Goal: Task Accomplishment & Management: Complete application form

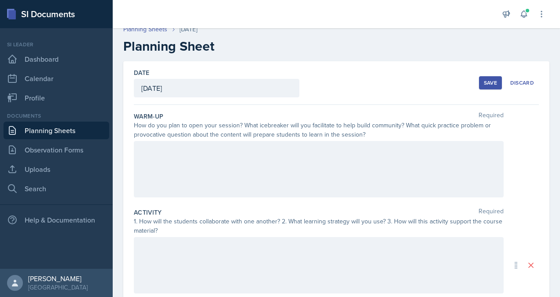
click at [263, 167] on div at bounding box center [319, 169] width 370 height 56
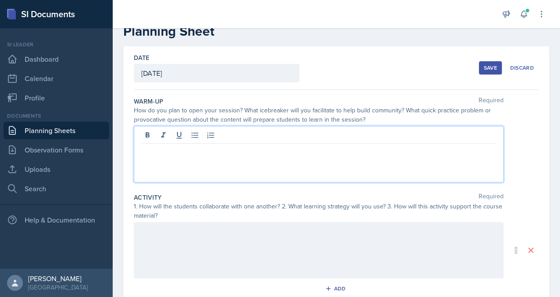
click at [63, 130] on link "Planning Sheets" at bounding box center [57, 131] width 106 height 18
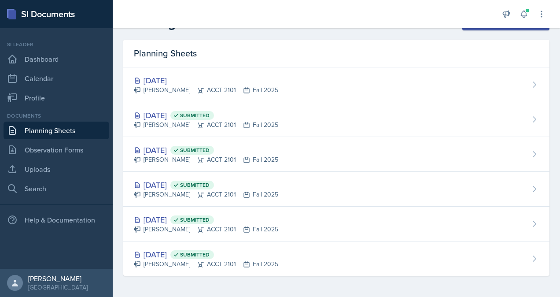
scroll to position [21, 0]
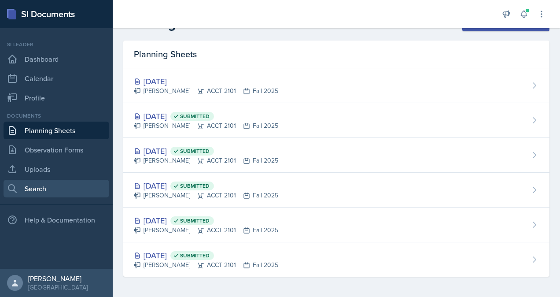
click at [60, 187] on link "Search" at bounding box center [57, 189] width 106 height 18
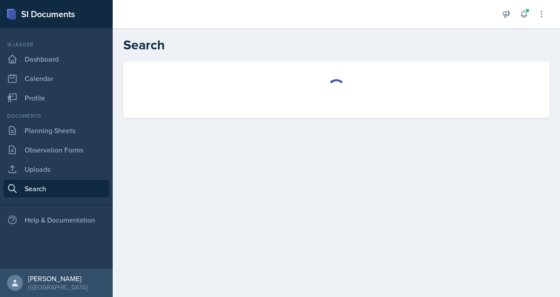
select select "all"
select select "1"
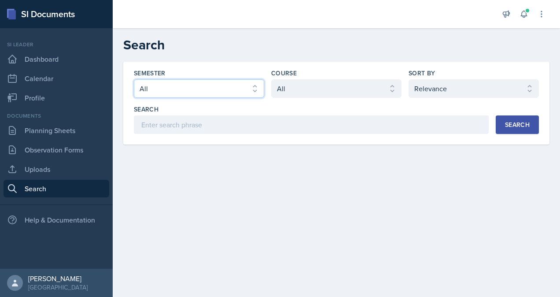
click at [260, 95] on select "Select semester All Fall 2025 Summer 2025 Spring 2025 Fall 2024 Summer 2024 Spr…" at bounding box center [199, 88] width 130 height 18
select select "2bed604d-1099-4043-b1bc-2365e8740244"
click at [134, 79] on select "Select semester All Fall 2025 Summer 2025 Spring 2025 Fall 2024 Summer 2024 Spr…" at bounding box center [199, 88] width 130 height 18
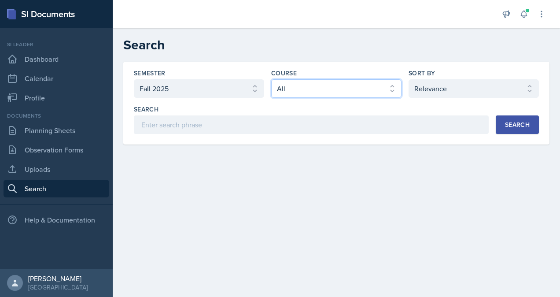
click at [311, 95] on select "Select course All ACCT 2101 ACCT 2102 ACCT 4050 ANTH 1102 ANTH 3301 ARCH 1000 A…" at bounding box center [336, 88] width 130 height 18
select select "98e834a5-c83e-4e52-b556-b4b33834ab53"
click at [271, 79] on select "Select course All ACCT 2101 ACCT 2102 ACCT 4050 ANTH 1102 ANTH 3301 ARCH 1000 A…" at bounding box center [336, 88] width 130 height 18
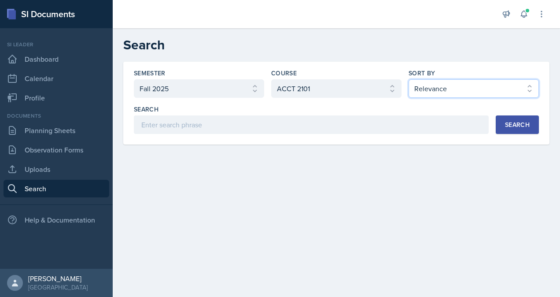
click at [454, 89] on select "Select sort by Relevance Document Date (Asc) Document Date (Desc)" at bounding box center [474, 88] width 130 height 18
click at [409, 79] on select "Select sort by Relevance Document Date (Asc) Document Date (Desc)" at bounding box center [474, 88] width 130 height 18
click at [522, 127] on div "Search" at bounding box center [517, 124] width 25 height 7
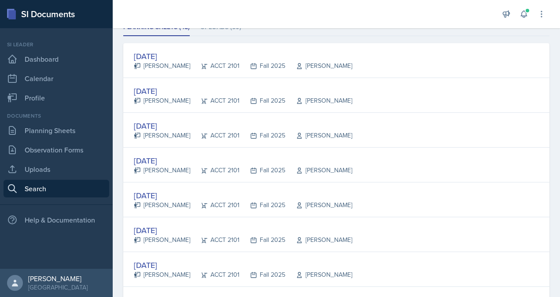
scroll to position [133, 0]
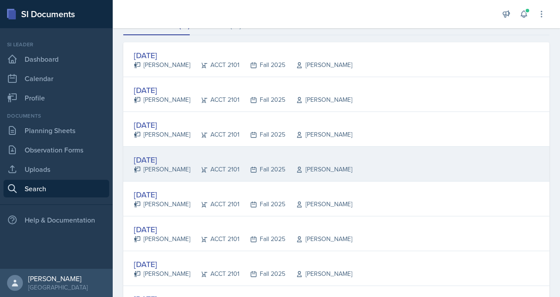
click at [190, 171] on div "ACCT 2101" at bounding box center [214, 169] width 49 height 9
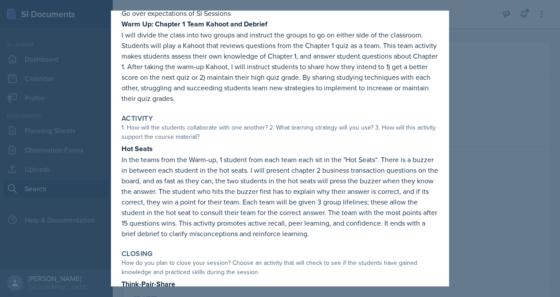
scroll to position [102, 0]
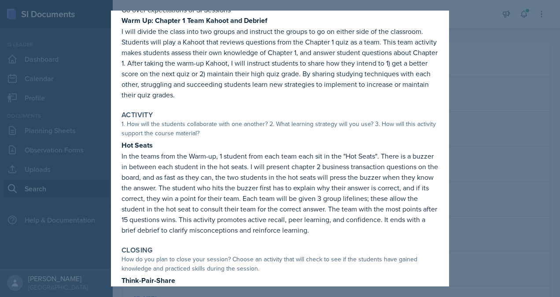
click at [498, 68] on div at bounding box center [280, 148] width 560 height 297
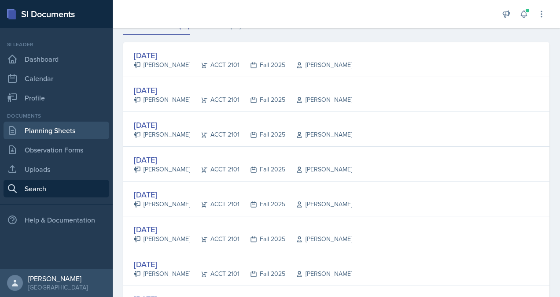
click at [44, 136] on link "Planning Sheets" at bounding box center [57, 131] width 106 height 18
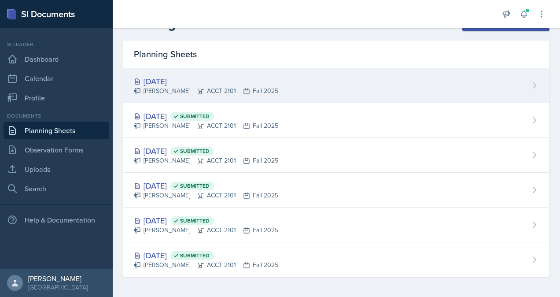
click at [206, 86] on div "[PERSON_NAME] ACCT 2101 Fall 2025" at bounding box center [206, 90] width 144 height 9
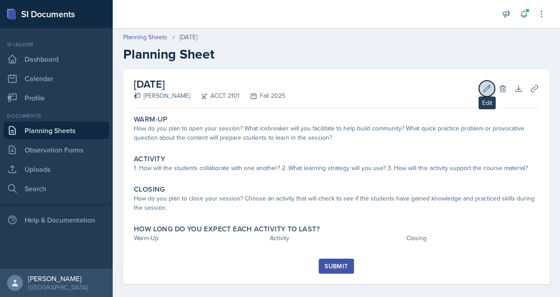
click at [483, 93] on button "Edit" at bounding box center [487, 89] width 16 height 16
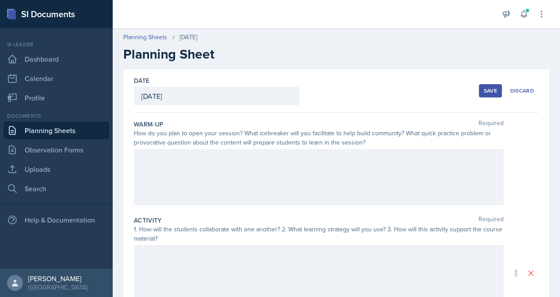
click at [249, 177] on div at bounding box center [319, 177] width 370 height 56
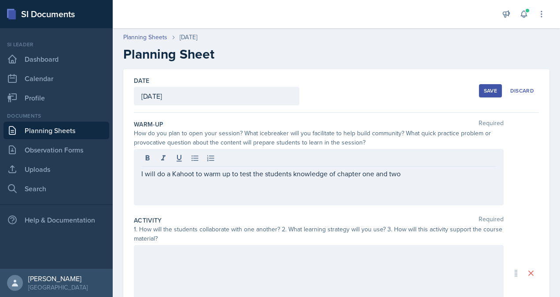
click at [271, 178] on div "I will do a Kahoot to warm up to test the students knowledge of chapter one and…" at bounding box center [319, 177] width 370 height 56
click at [434, 178] on div "I will do a Kahoot to warm up to test the students' knowledge of chapter one an…" at bounding box center [319, 177] width 370 height 56
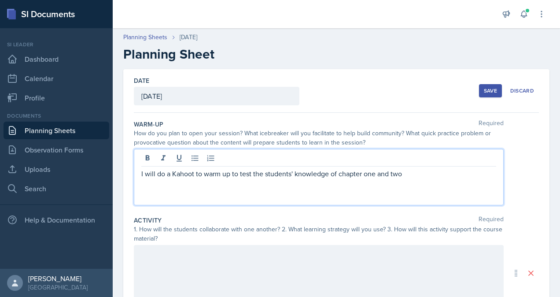
click at [419, 177] on p "I will do a Kahoot to warm up to test the students' knowledge of chapter one an…" at bounding box center [318, 173] width 355 height 11
click at [141, 172] on div "I will do a Kahoot to warm up to test the students' knowledge of chapter one an…" at bounding box center [319, 177] width 370 height 56
click at [136, 173] on div "I will do a Kahoot to warm up to test the students' knowledge of chapter one an…" at bounding box center [319, 177] width 370 height 56
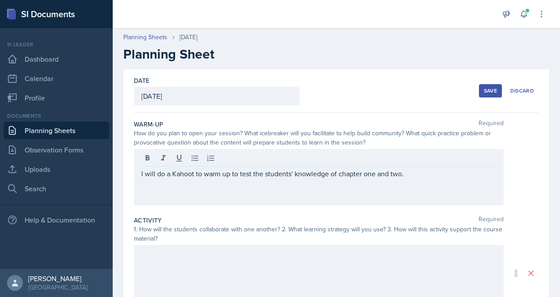
click at [252, 152] on div at bounding box center [318, 159] width 355 height 15
click at [139, 174] on div "I will do a Kahoot to warm up to test the students' knowledge of chapter one an…" at bounding box center [319, 177] width 370 height 56
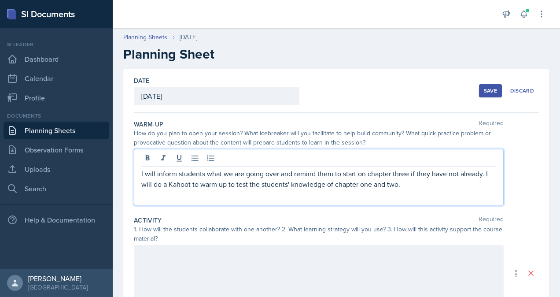
click at [423, 187] on p "I will inform students what we are going over and remind them to start on chapt…" at bounding box center [318, 178] width 355 height 21
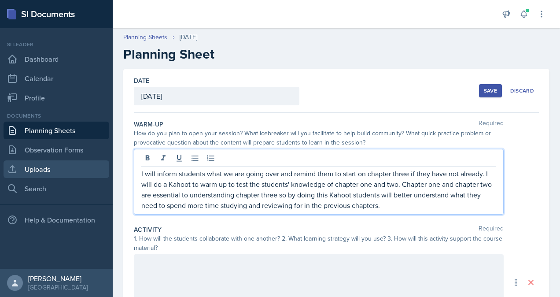
click at [76, 167] on link "Uploads" at bounding box center [57, 169] width 106 height 18
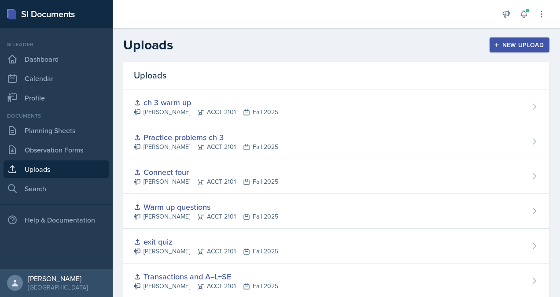
click at [498, 43] on div "New Upload" at bounding box center [519, 44] width 49 height 7
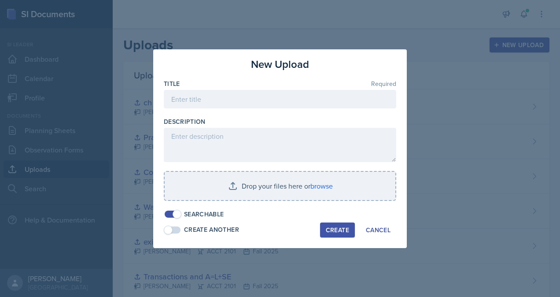
click at [289, 109] on div at bounding box center [280, 112] width 232 height 9
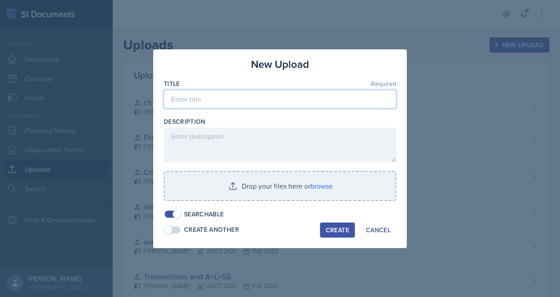
click at [270, 100] on input at bounding box center [280, 99] width 232 height 18
type input "Kahoot"
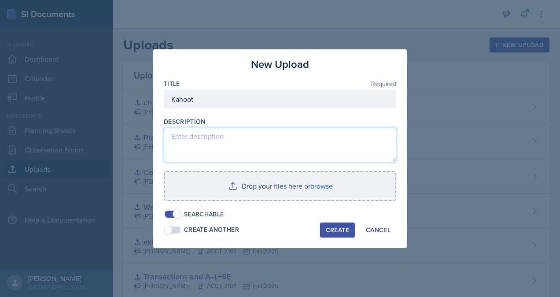
click at [271, 140] on textarea at bounding box center [280, 145] width 232 height 34
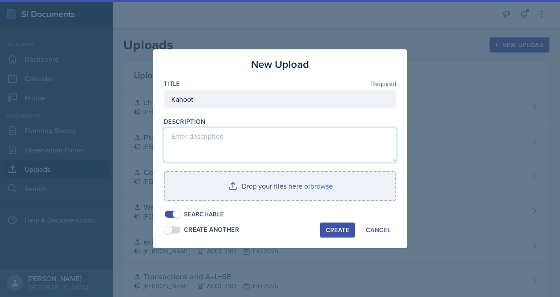
paste textarea "[URL][DOMAIN_NAME]"
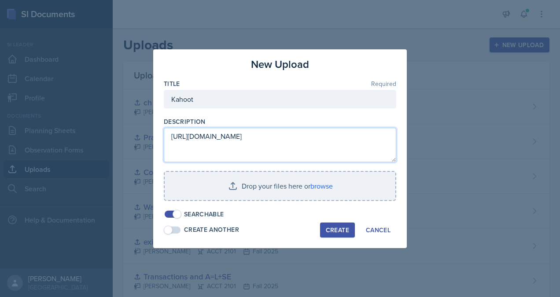
type textarea "[URL][DOMAIN_NAME]"
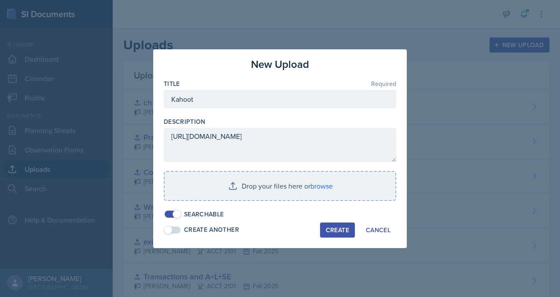
click at [348, 230] on div "Create" at bounding box center [337, 229] width 23 height 7
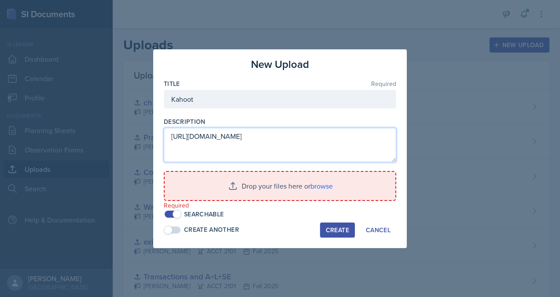
drag, startPoint x: 247, startPoint y: 145, endPoint x: 160, endPoint y: 135, distance: 87.3
click at [160, 135] on div "New Upload Title Required Kahoot Description [URL][DOMAIN_NAME] Drop your files…" at bounding box center [280, 148] width 254 height 199
type textarea "Link to kahoot"
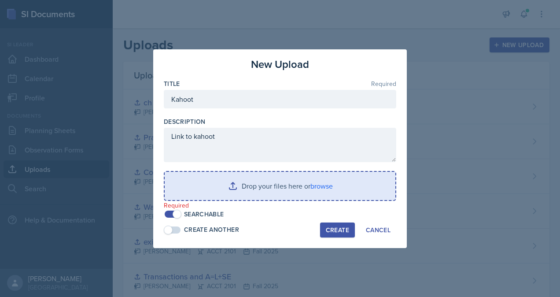
click at [281, 185] on input "file" at bounding box center [280, 186] width 231 height 28
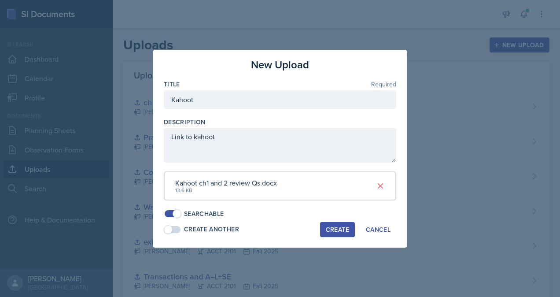
click at [345, 232] on div "Create" at bounding box center [337, 229] width 23 height 7
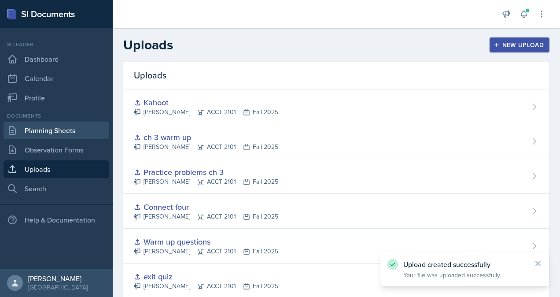
click at [75, 133] on link "Planning Sheets" at bounding box center [57, 131] width 106 height 18
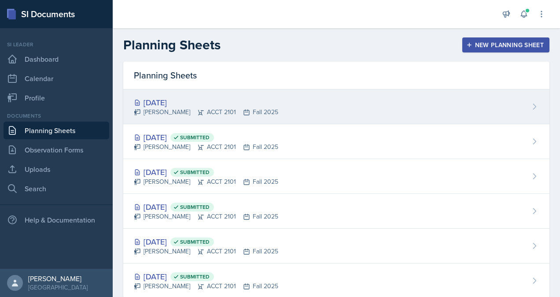
click at [201, 106] on div "[DATE]" at bounding box center [206, 102] width 144 height 12
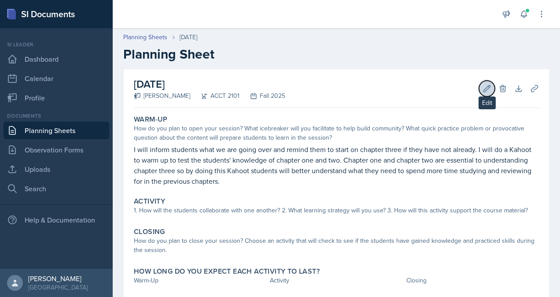
click at [484, 85] on icon at bounding box center [487, 88] width 7 height 7
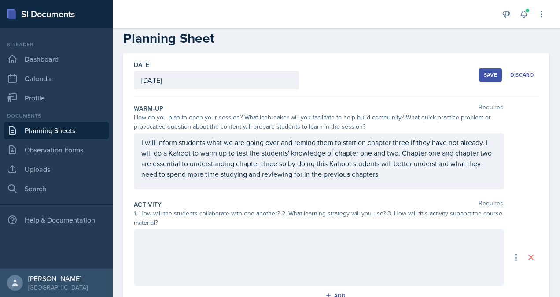
scroll to position [18, 0]
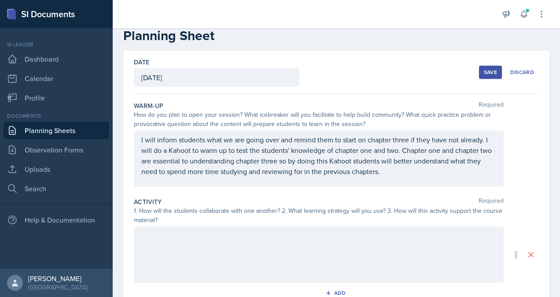
click at [410, 177] on div "I will inform students what we are going over and remind them to start on chapt…" at bounding box center [319, 158] width 370 height 56
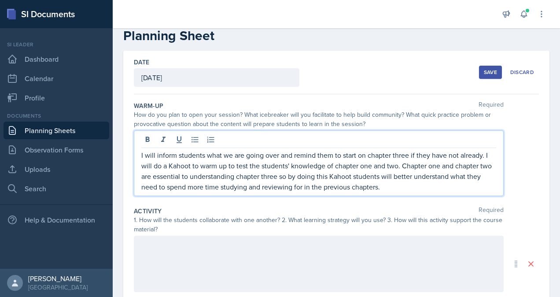
scroll to position [33, 0]
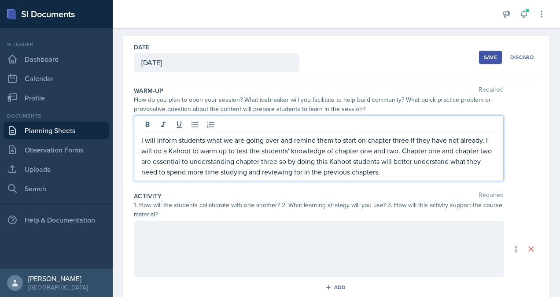
click at [412, 172] on p "I will inform students what we are going over and remind them to start on chapt…" at bounding box center [318, 156] width 355 height 42
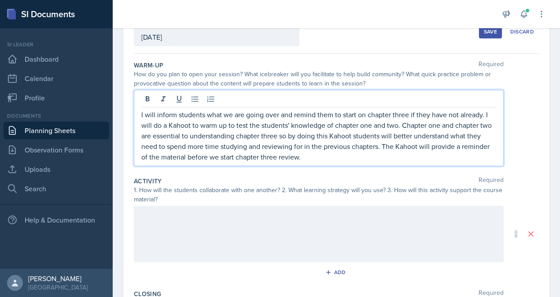
click at [323, 236] on div at bounding box center [319, 234] width 370 height 56
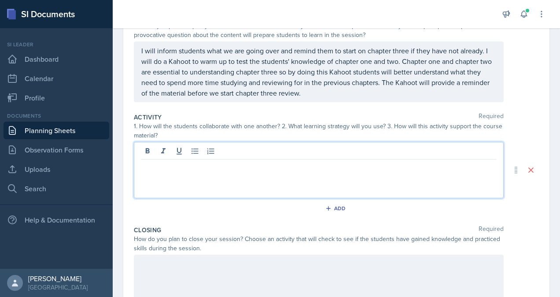
scroll to position [116, 0]
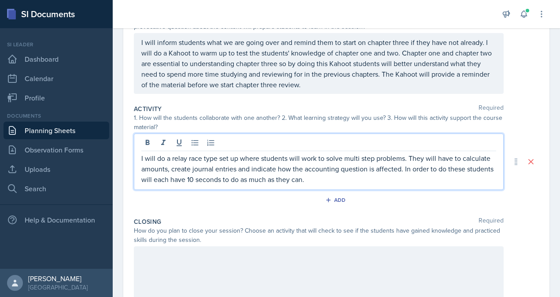
click at [362, 178] on p "I will do a relay race type set up where students will work to solve multi step…" at bounding box center [318, 169] width 355 height 32
click at [240, 178] on p "I will do a relay race type set up where students will work to solve multi step…" at bounding box center [318, 169] width 355 height 32
click at [373, 180] on p "I will do a relay race type set up where students will work to solve multi step…" at bounding box center [318, 169] width 355 height 32
click at [326, 197] on icon "button" at bounding box center [328, 200] width 6 height 6
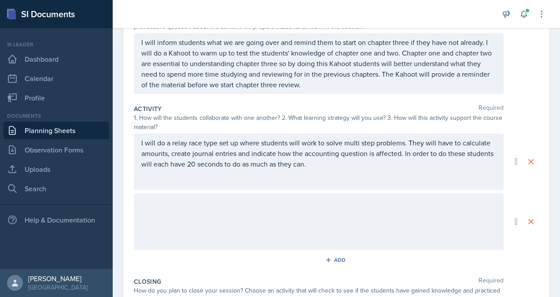
click at [319, 215] on div at bounding box center [319, 221] width 370 height 56
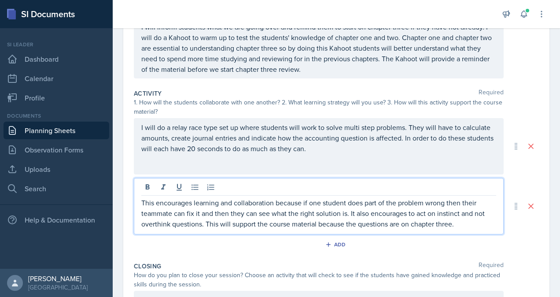
scroll to position [249, 0]
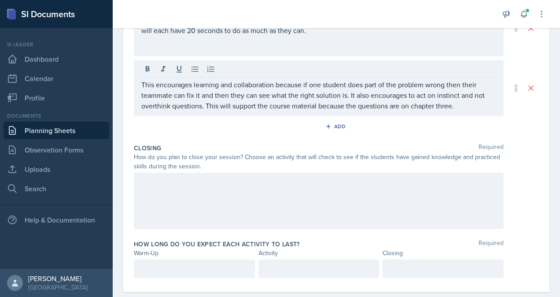
click at [321, 199] on div at bounding box center [319, 201] width 370 height 56
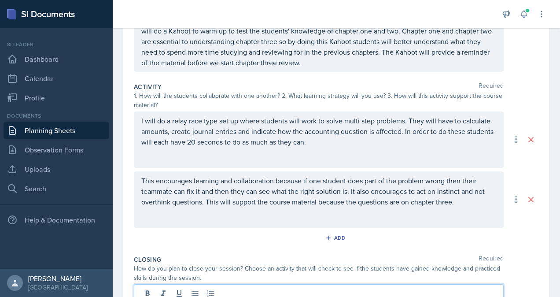
scroll to position [153, 0]
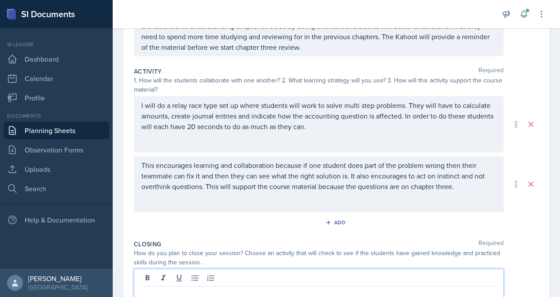
click at [271, 132] on p "I will do a relay race type set up where students will work to solve multi step…" at bounding box center [318, 116] width 355 height 32
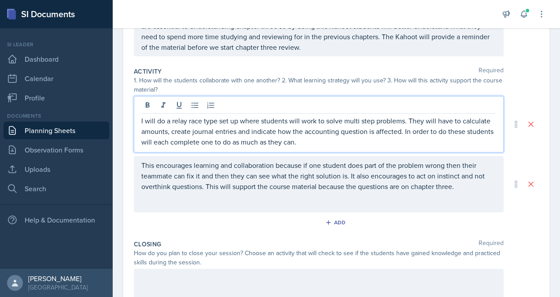
click at [360, 144] on p "I will do a relay race type set up where students will work to solve multi step…" at bounding box center [318, 131] width 355 height 32
click at [203, 187] on p "This encourages learning and collaboration because if one student does part of …" at bounding box center [318, 176] width 355 height 32
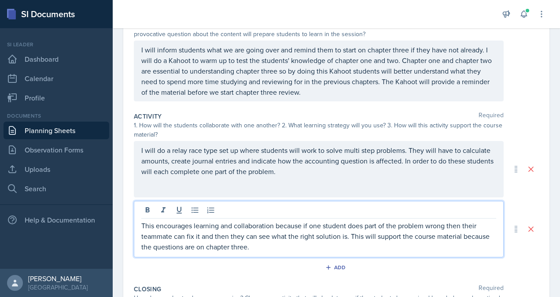
scroll to position [108, 0]
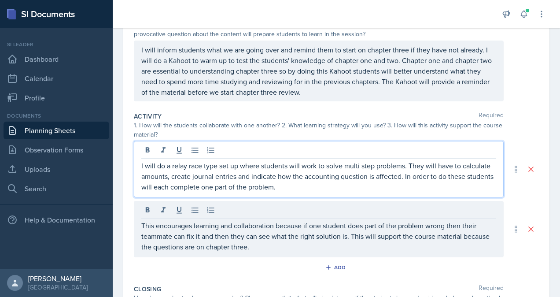
click at [432, 163] on p "I will do a relay race type set up where students will work to solve multi step…" at bounding box center [318, 176] width 355 height 32
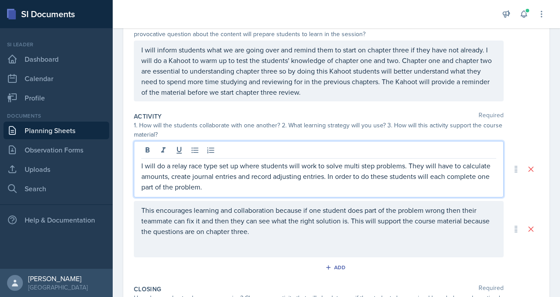
click at [363, 176] on p "I will do a relay race type set up where students will work to solve multi step…" at bounding box center [318, 176] width 355 height 32
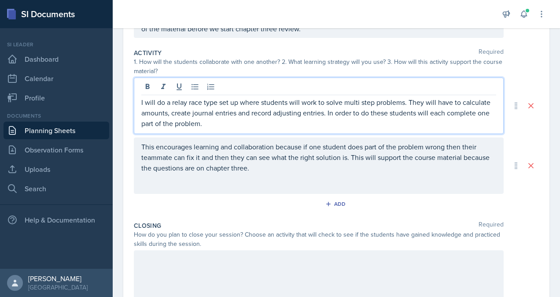
scroll to position [174, 0]
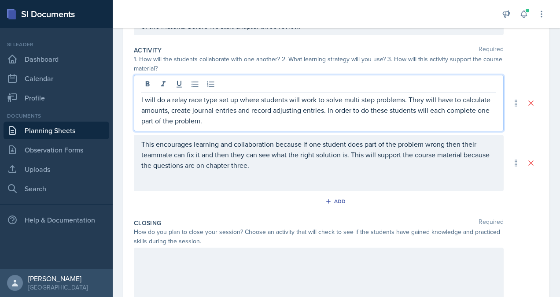
click at [417, 109] on p "I will do a relay race type set up where students will work to solve multi step…" at bounding box center [318, 110] width 355 height 32
click at [256, 122] on p "I will do a relay race type set up where students will work to solve multi step…" at bounding box center [318, 110] width 355 height 32
click at [445, 122] on p "I will do a relay race type set up where students will work to solve multi step…" at bounding box center [318, 110] width 355 height 32
click at [202, 99] on p "I will do a relay race type set up where students will work to solve multi step…" at bounding box center [318, 110] width 355 height 32
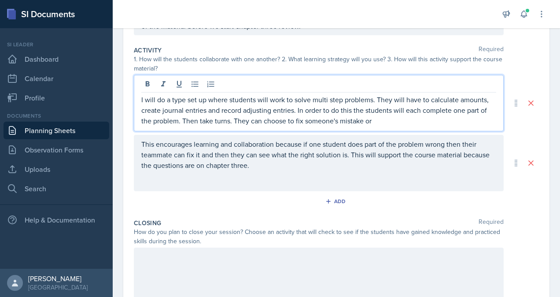
click at [184, 99] on p "I will do a type set up where students will work to solve multi step problems. …" at bounding box center [318, 110] width 355 height 32
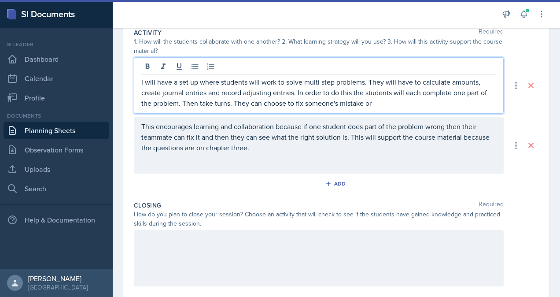
scroll to position [195, 0]
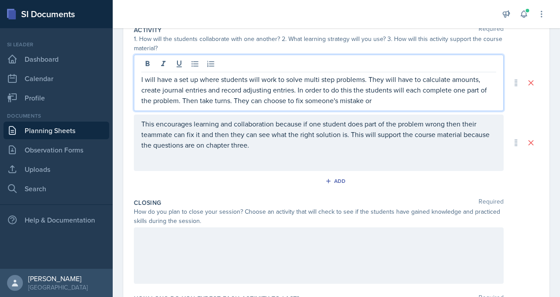
click at [383, 100] on p "I will have a set up where students will work to solve multi step problems. The…" at bounding box center [318, 90] width 355 height 32
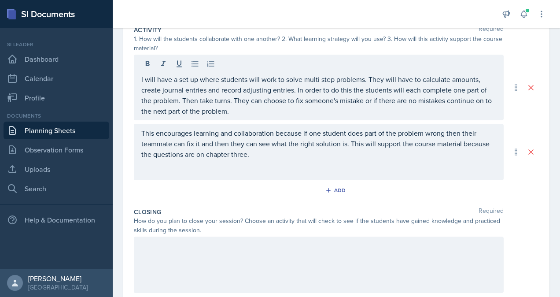
click at [236, 267] on div at bounding box center [319, 264] width 370 height 56
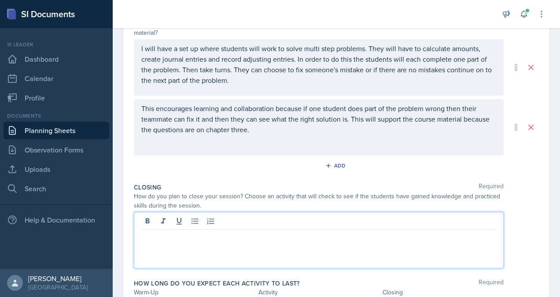
scroll to position [264, 0]
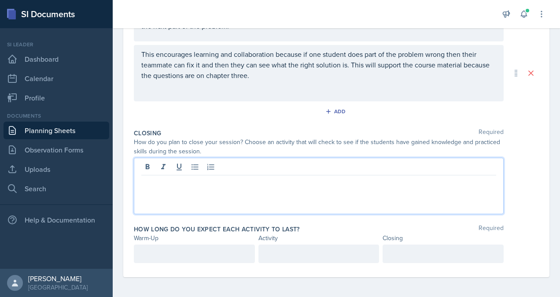
click at [53, 137] on link "Planning Sheets" at bounding box center [57, 131] width 106 height 18
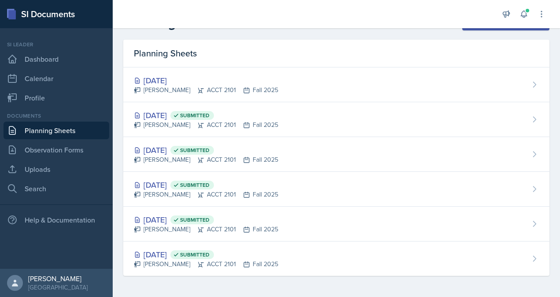
scroll to position [21, 0]
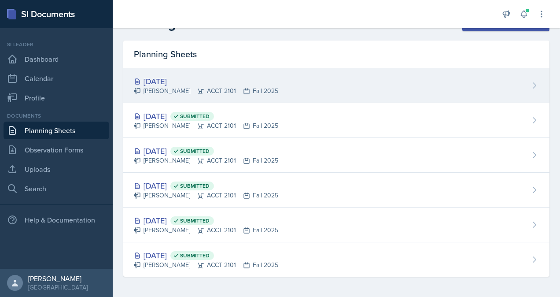
click at [199, 84] on div "[DATE]" at bounding box center [206, 81] width 144 height 12
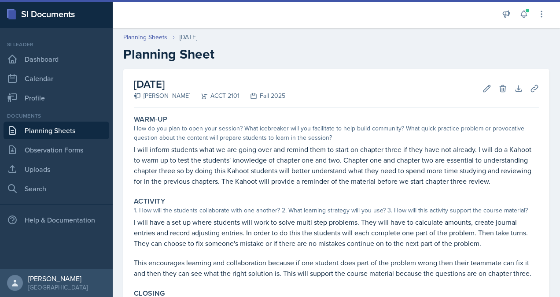
click at [58, 132] on link "Planning Sheets" at bounding box center [57, 131] width 106 height 18
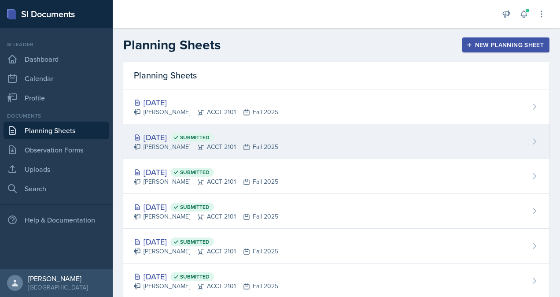
click at [182, 141] on div "[DATE] Submitted" at bounding box center [206, 137] width 144 height 12
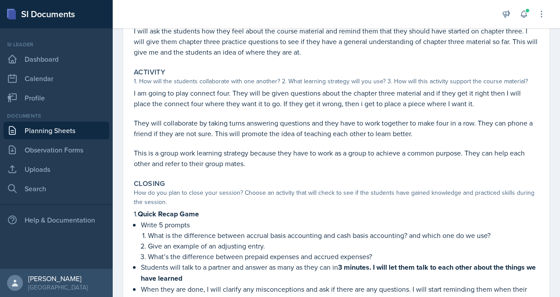
scroll to position [210, 0]
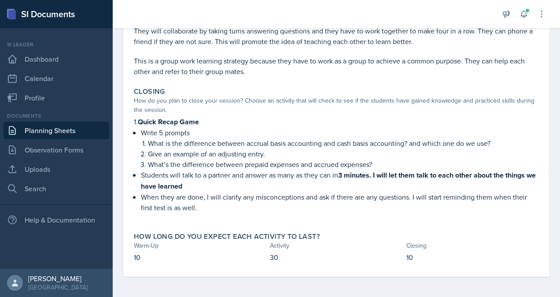
click at [188, 133] on p "Write 5 prompts" at bounding box center [340, 132] width 398 height 11
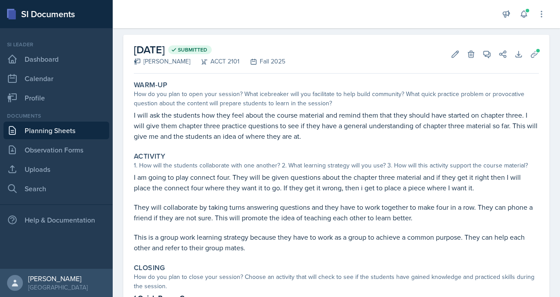
scroll to position [34, 0]
click at [452, 52] on icon at bounding box center [455, 54] width 7 height 7
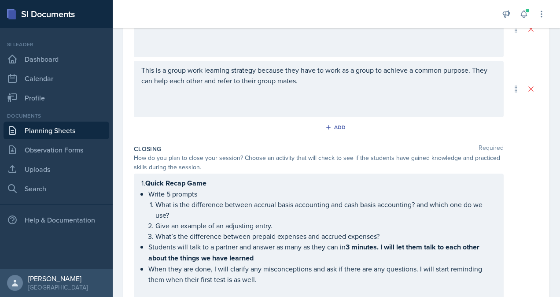
scroll to position [319, 0]
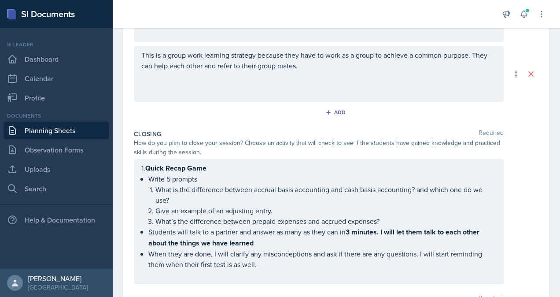
click at [169, 178] on p "Write 5 prompts" at bounding box center [322, 178] width 348 height 11
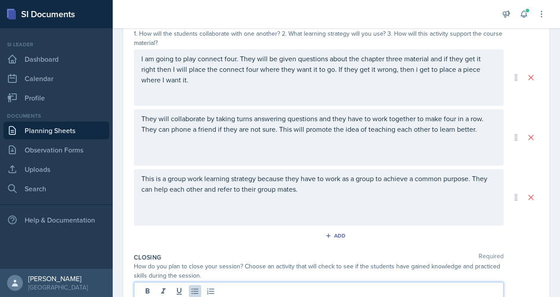
scroll to position [0, 0]
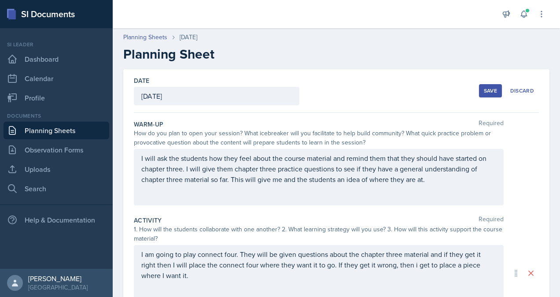
click at [484, 90] on div "Save" at bounding box center [490, 90] width 13 height 7
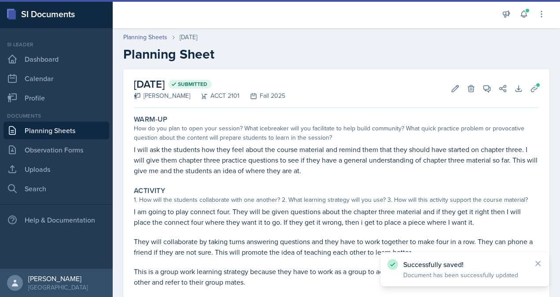
scroll to position [210, 0]
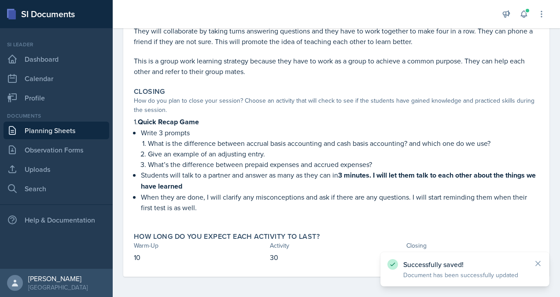
click at [62, 132] on link "Planning Sheets" at bounding box center [57, 131] width 106 height 18
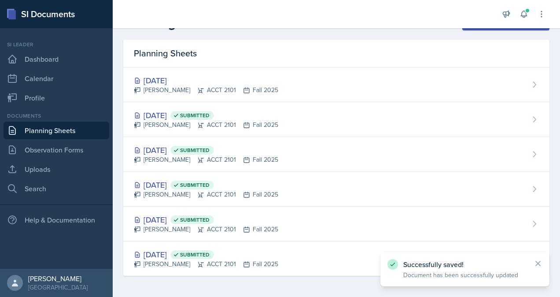
scroll to position [21, 0]
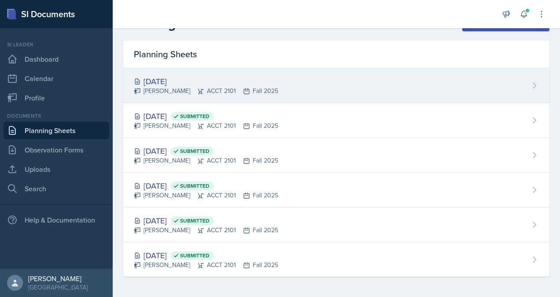
click at [184, 88] on div "[PERSON_NAME] ACCT 2101 Fall 2025" at bounding box center [206, 90] width 144 height 9
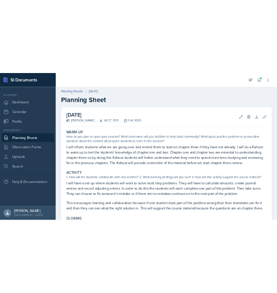
scroll to position [112, 0]
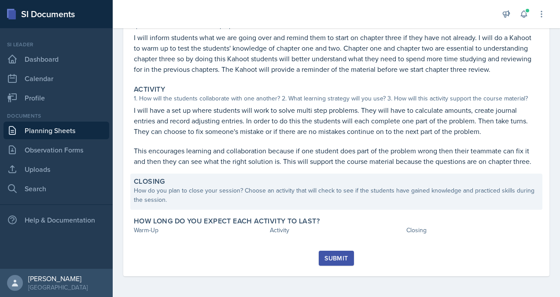
click at [306, 195] on div "How do you plan to close your session? Choose an activity that will check to se…" at bounding box center [336, 195] width 405 height 18
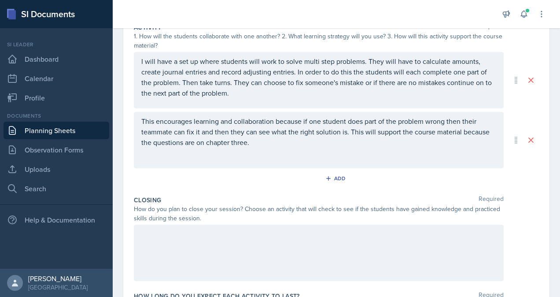
scroll to position [264, 0]
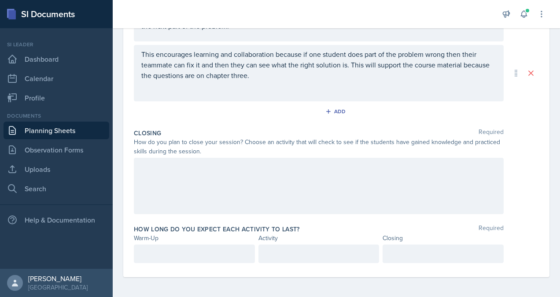
click at [266, 171] on div at bounding box center [319, 186] width 370 height 56
click at [218, 24] on div at bounding box center [306, 14] width 372 height 28
click at [85, 172] on link "Uploads" at bounding box center [57, 169] width 106 height 18
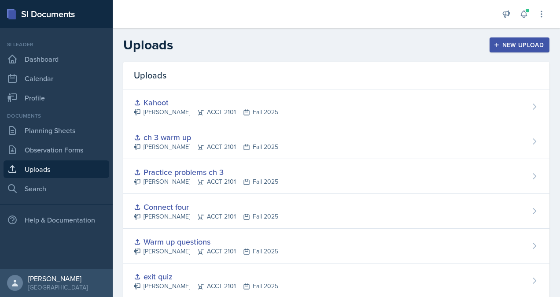
click at [518, 42] on div "New Upload" at bounding box center [519, 44] width 49 height 7
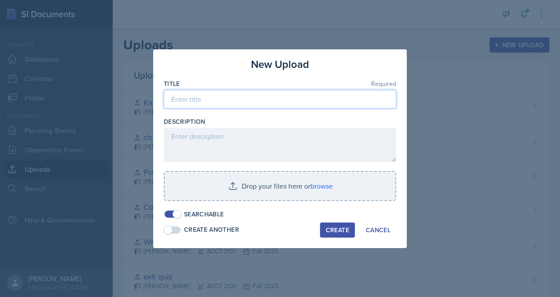
click at [305, 101] on input at bounding box center [280, 99] width 232 height 18
type input "chapter 3 exit quiz"
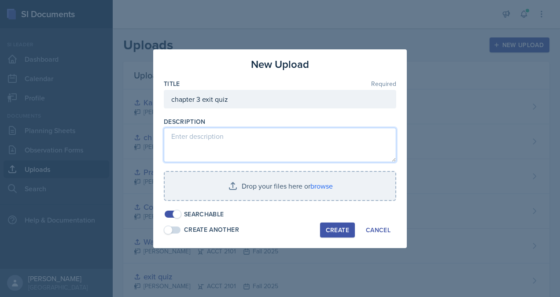
click at [269, 139] on textarea at bounding box center [280, 145] width 232 height 34
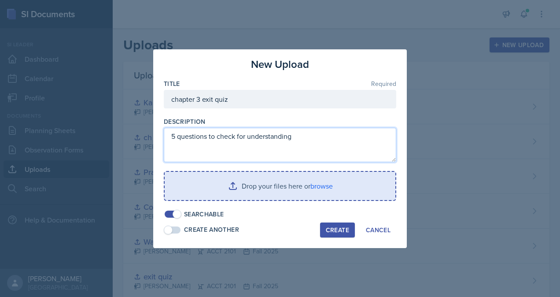
type textarea "5 questions to check for understanding"
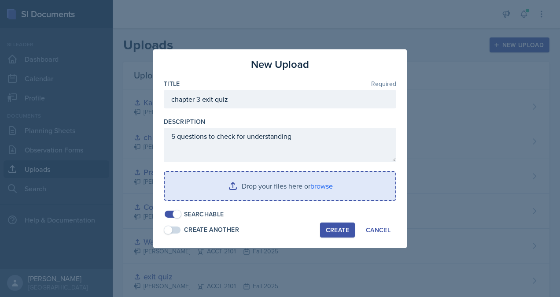
click at [305, 194] on input "file" at bounding box center [280, 186] width 231 height 28
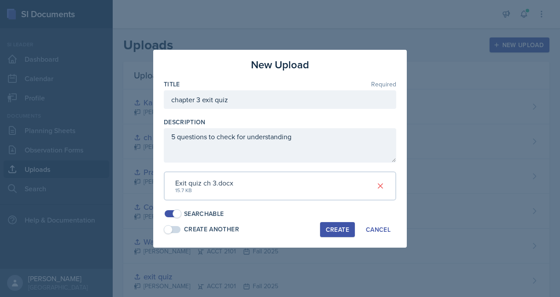
click at [336, 227] on div "Create" at bounding box center [337, 229] width 23 height 7
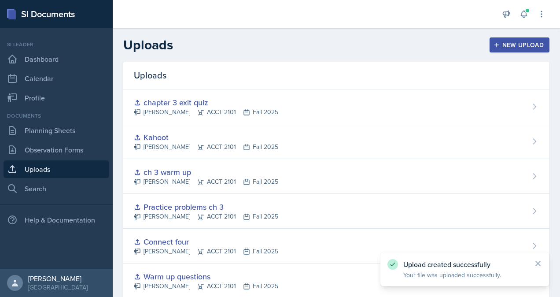
click at [501, 44] on div "New Upload" at bounding box center [519, 44] width 49 height 7
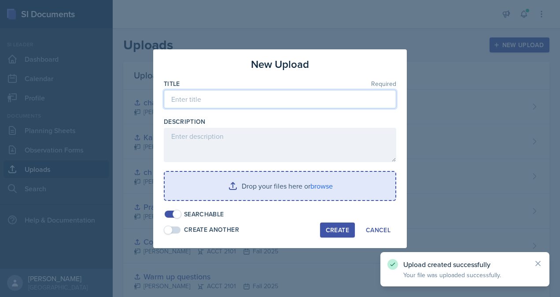
click at [242, 102] on input at bounding box center [280, 99] width 232 height 18
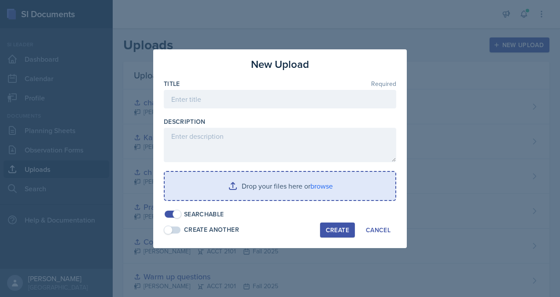
click at [456, 137] on div at bounding box center [280, 148] width 560 height 297
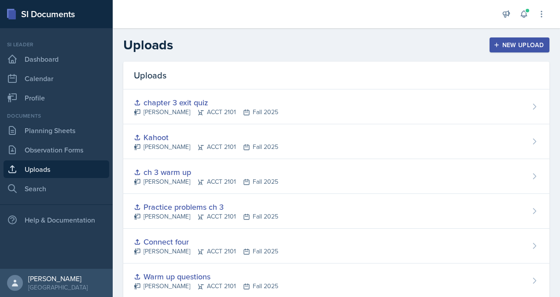
click at [510, 41] on div "New Upload" at bounding box center [519, 44] width 49 height 7
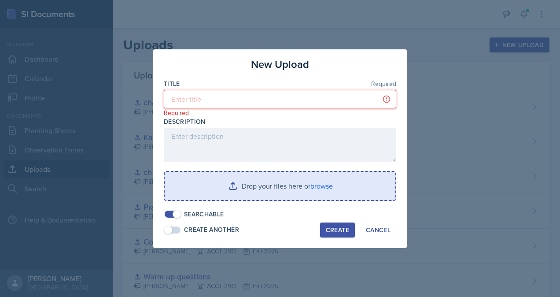
click at [278, 99] on input at bounding box center [280, 99] width 232 height 18
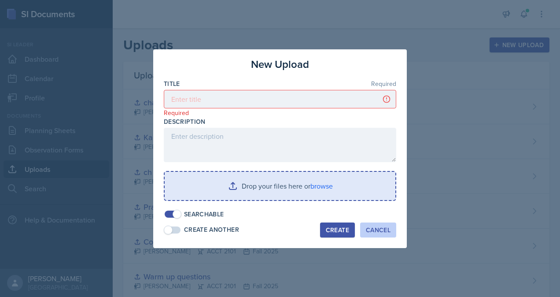
click at [388, 226] on div "Cancel" at bounding box center [378, 229] width 25 height 7
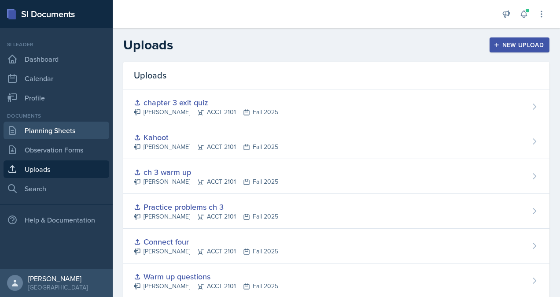
click at [65, 129] on link "Planning Sheets" at bounding box center [57, 131] width 106 height 18
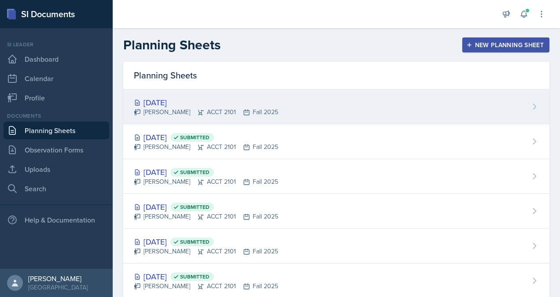
click at [182, 110] on div "[PERSON_NAME] ACCT 2101 Fall 2025" at bounding box center [206, 111] width 144 height 9
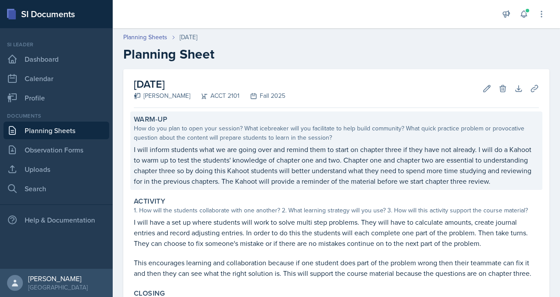
scroll to position [112, 0]
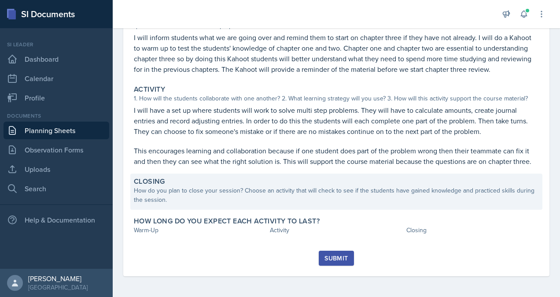
click at [250, 201] on div "How do you plan to close your session? Choose an activity that will check to se…" at bounding box center [336, 195] width 405 height 18
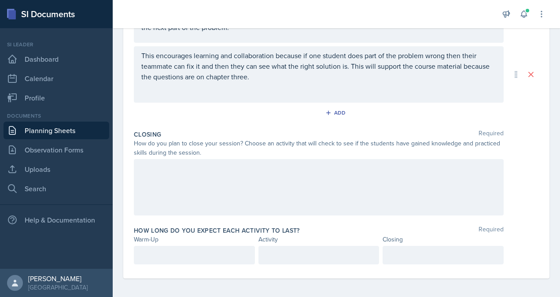
scroll to position [264, 0]
click at [265, 197] on div at bounding box center [319, 186] width 370 height 56
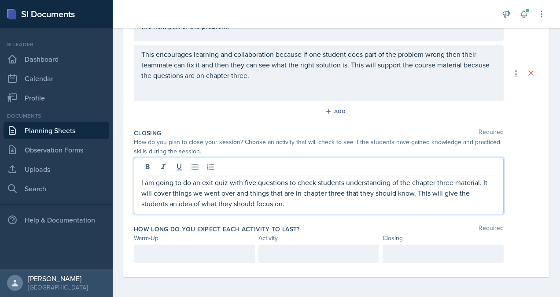
click at [206, 251] on p at bounding box center [194, 253] width 106 height 11
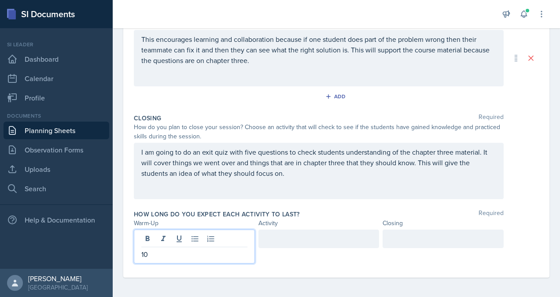
click at [289, 234] on div at bounding box center [318, 238] width 121 height 18
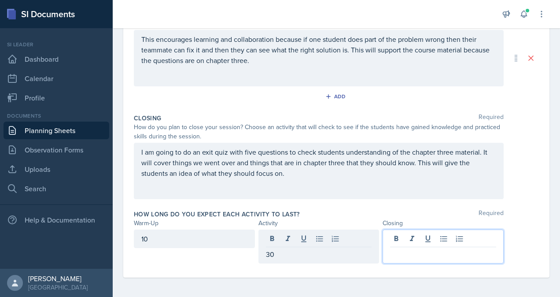
click at [406, 235] on div at bounding box center [443, 246] width 121 height 34
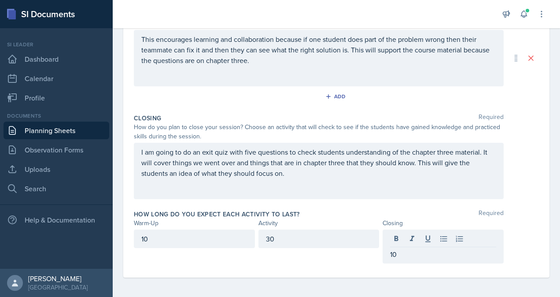
click at [173, 185] on div "I am going to do an exit quiz with five questions to check students understandi…" at bounding box center [319, 171] width 370 height 56
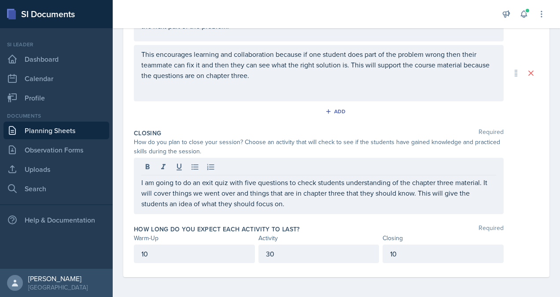
click at [285, 121] on div "Activity Required 1. How will the students collaborate with one another? 2. Wha…" at bounding box center [336, 38] width 405 height 173
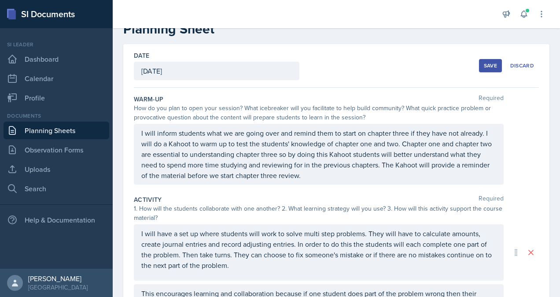
scroll to position [0, 0]
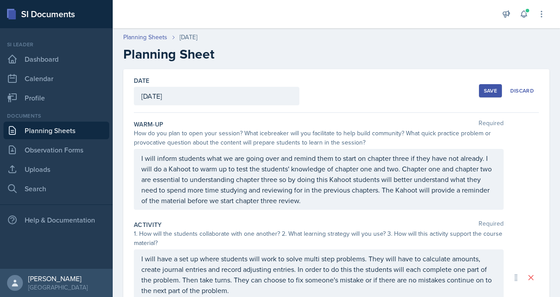
click at [484, 92] on div "Save" at bounding box center [490, 90] width 13 height 7
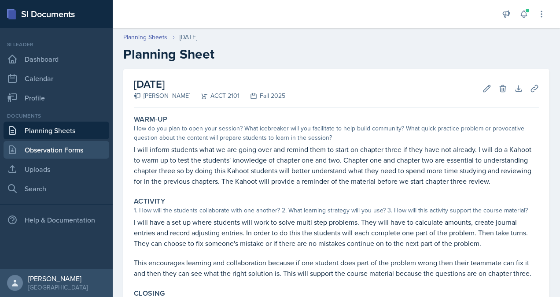
click at [85, 150] on link "Observation Forms" at bounding box center [57, 150] width 106 height 18
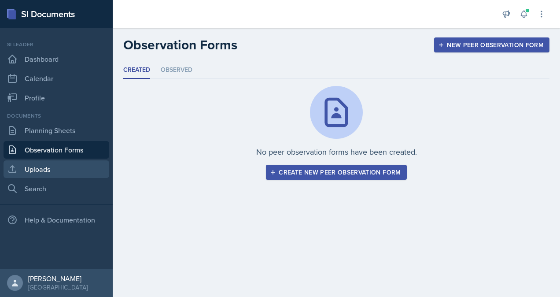
click at [64, 169] on link "Uploads" at bounding box center [57, 169] width 106 height 18
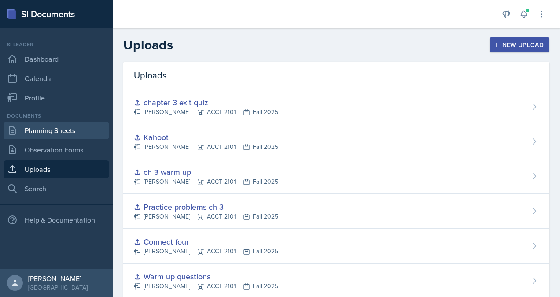
click at [77, 130] on link "Planning Sheets" at bounding box center [57, 131] width 106 height 18
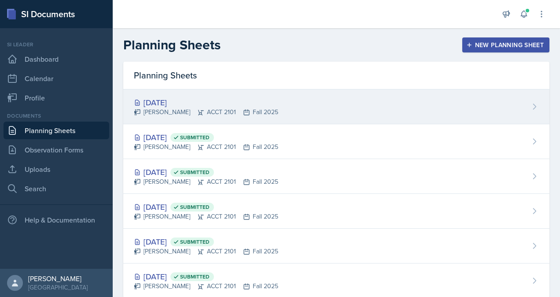
click at [189, 115] on div "[PERSON_NAME] ACCT 2101 Fall 2025" at bounding box center [206, 111] width 144 height 9
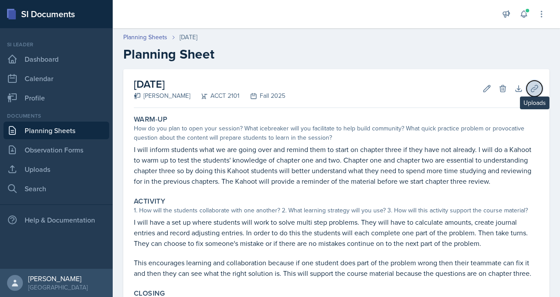
click at [527, 93] on button "Uploads" at bounding box center [535, 89] width 16 height 16
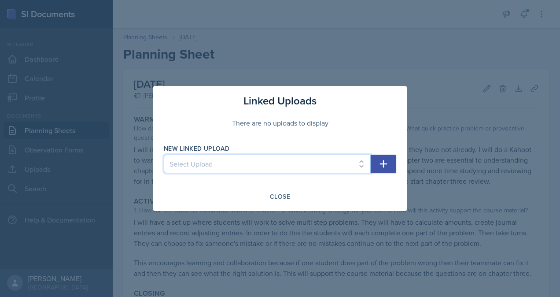
click at [265, 167] on select "Select Upload practice problem Collaborative White board Accounting equation Ca…" at bounding box center [267, 164] width 207 height 18
select select "2549a046-c54c-4cb0-ae0d-4356bf948e63"
click at [164, 155] on select "Select Upload practice problem Collaborative White board Accounting equation Ca…" at bounding box center [267, 164] width 207 height 18
click at [381, 168] on icon "button" at bounding box center [383, 164] width 11 height 11
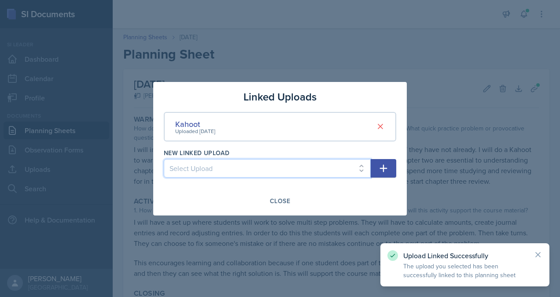
click at [335, 167] on select "Select Upload practice problem Collaborative White board Accounting equation Ca…" at bounding box center [267, 168] width 207 height 18
select select "79ddc868-34fc-4686-ad12-c1c23e2884a1"
click at [164, 159] on select "Select Upload practice problem Collaborative White board Accounting equation Ca…" at bounding box center [267, 168] width 207 height 18
click at [385, 168] on icon "button" at bounding box center [383, 167] width 7 height 7
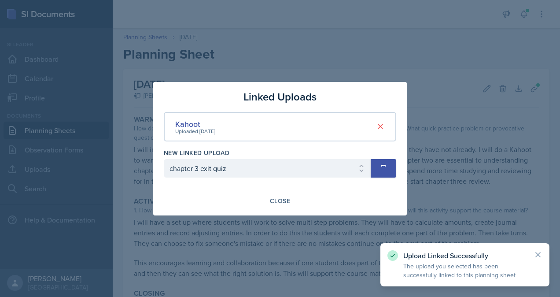
select select
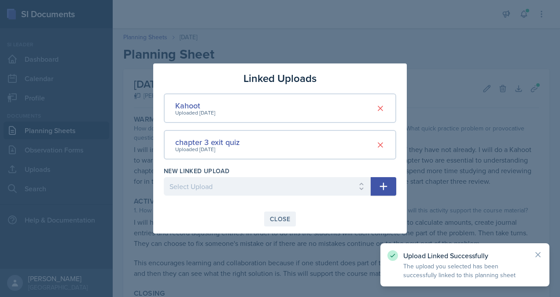
click at [280, 220] on div "Close" at bounding box center [280, 218] width 20 height 7
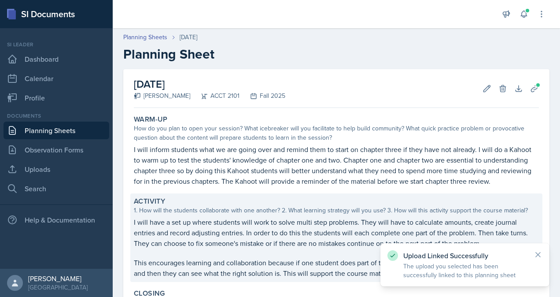
scroll to position [125, 0]
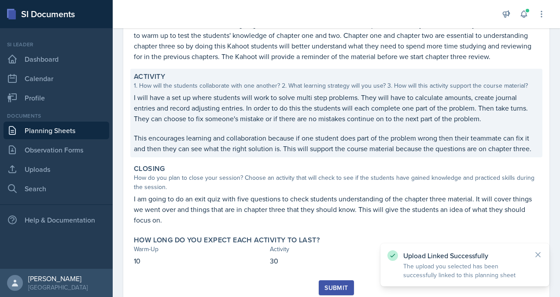
click at [286, 138] on p "This encourages learning and collaboration because if one student does part of …" at bounding box center [336, 143] width 405 height 21
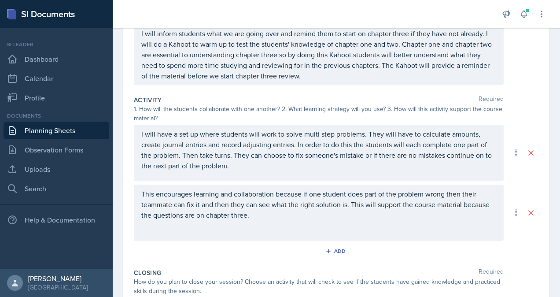
click at [273, 223] on div "This encourages learning and collaboration because if one student does part of …" at bounding box center [319, 212] width 370 height 56
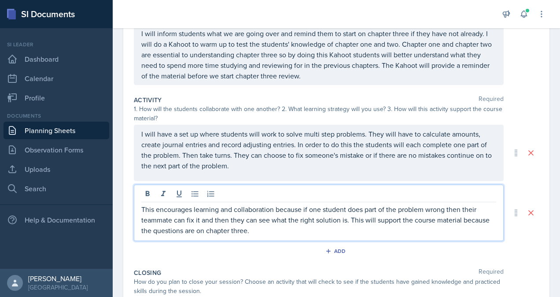
scroll to position [140, 0]
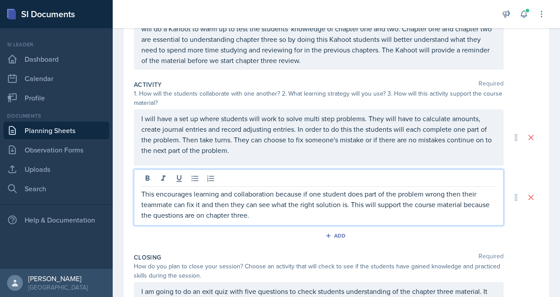
click at [273, 215] on p "This encourages learning and collaboration because if one student does part of …" at bounding box center [318, 204] width 355 height 32
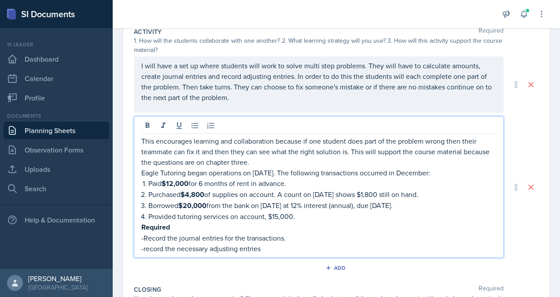
scroll to position [194, 0]
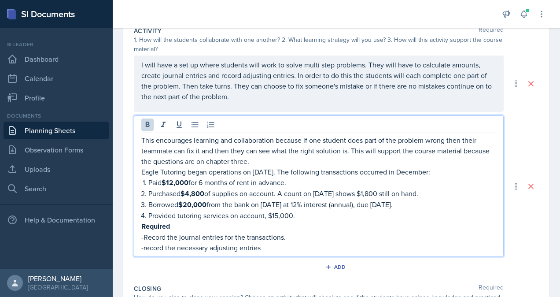
drag, startPoint x: 264, startPoint y: 248, endPoint x: 142, endPoint y: 171, distance: 144.0
click at [142, 171] on div "This encourages learning and collaboration because if one student does part of …" at bounding box center [318, 194] width 355 height 118
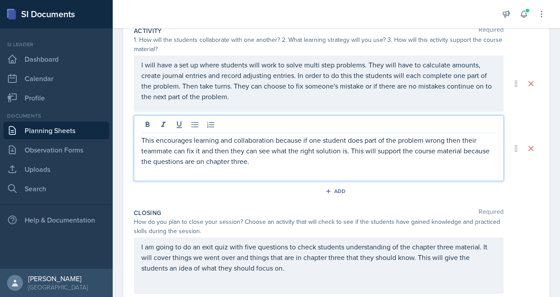
paste div
click at [254, 177] on p "[URL][DOMAIN_NAME]" at bounding box center [318, 171] width 355 height 11
click at [251, 213] on div "Closing Required How do you plan to close your session? Choose an activity that…" at bounding box center [336, 253] width 405 height 96
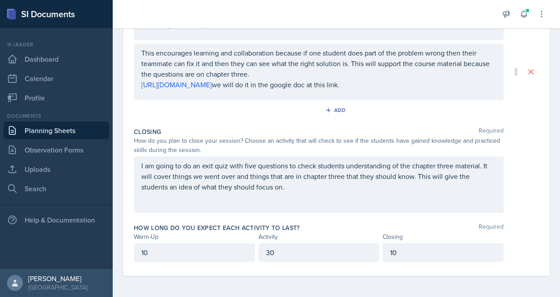
scroll to position [0, 0]
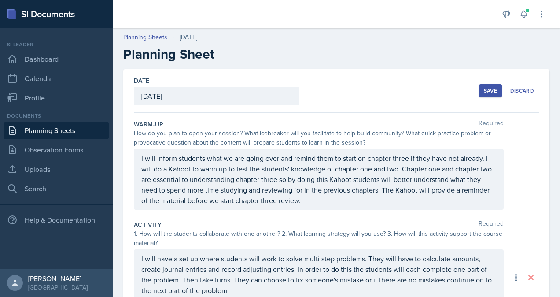
click at [488, 86] on button "Save" at bounding box center [490, 90] width 23 height 13
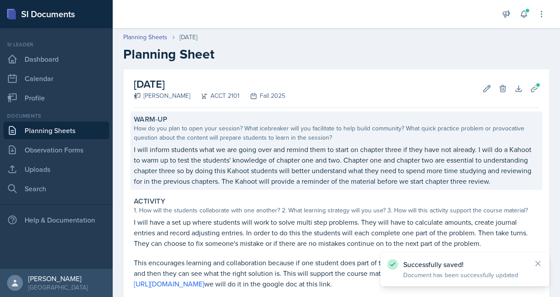
scroll to position [175, 0]
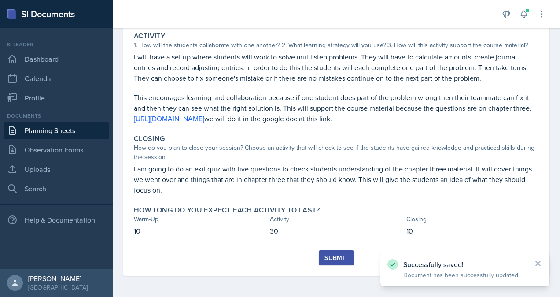
click at [327, 255] on div "Submit" at bounding box center [336, 257] width 23 height 7
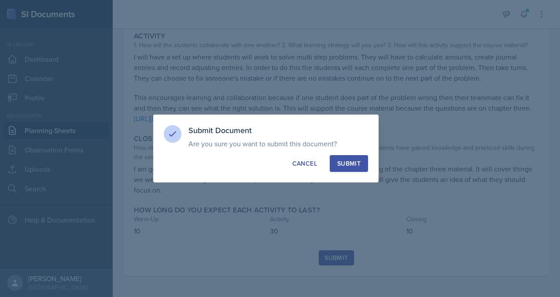
click at [354, 159] on div "Submit" at bounding box center [348, 163] width 23 height 9
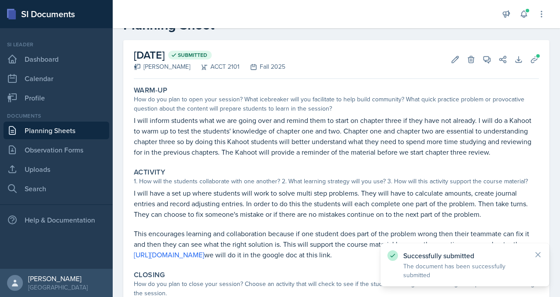
scroll to position [0, 0]
